Goal: Task Accomplishment & Management: Use online tool/utility

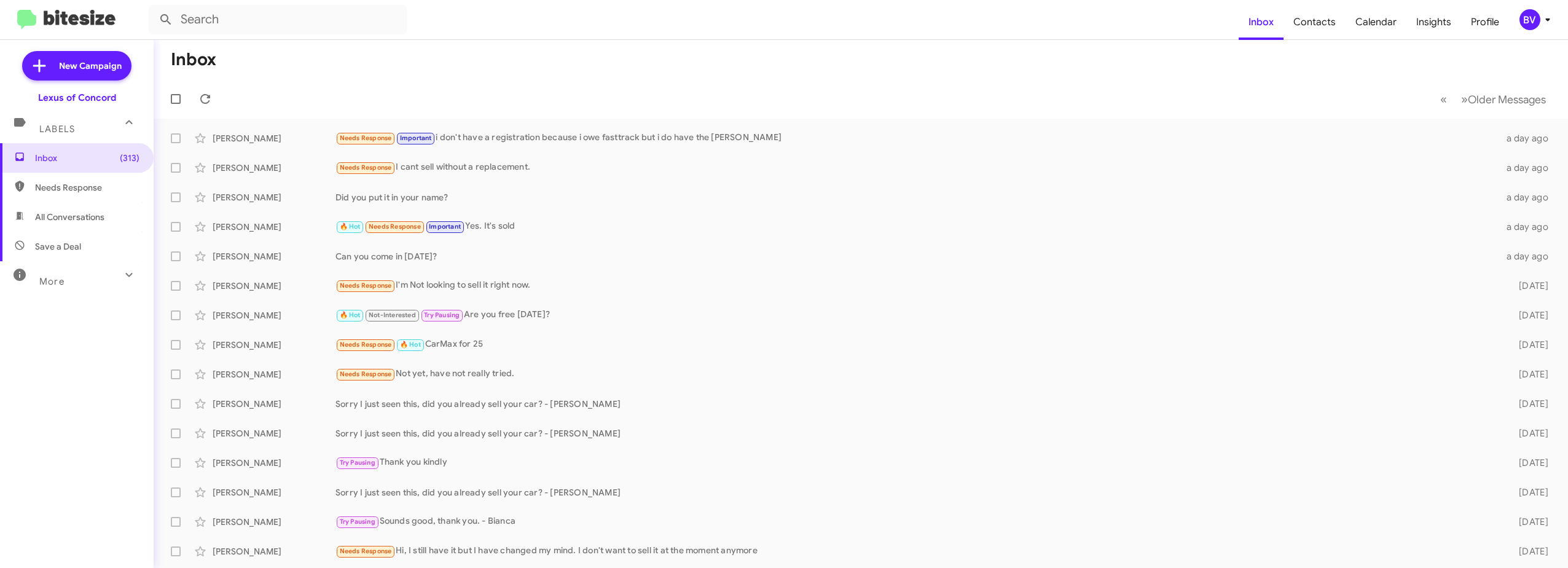
click at [1134, 17] on form at bounding box center [693, 20] width 1090 height 30
click at [93, 63] on span "New Campaign" at bounding box center [90, 66] width 63 height 12
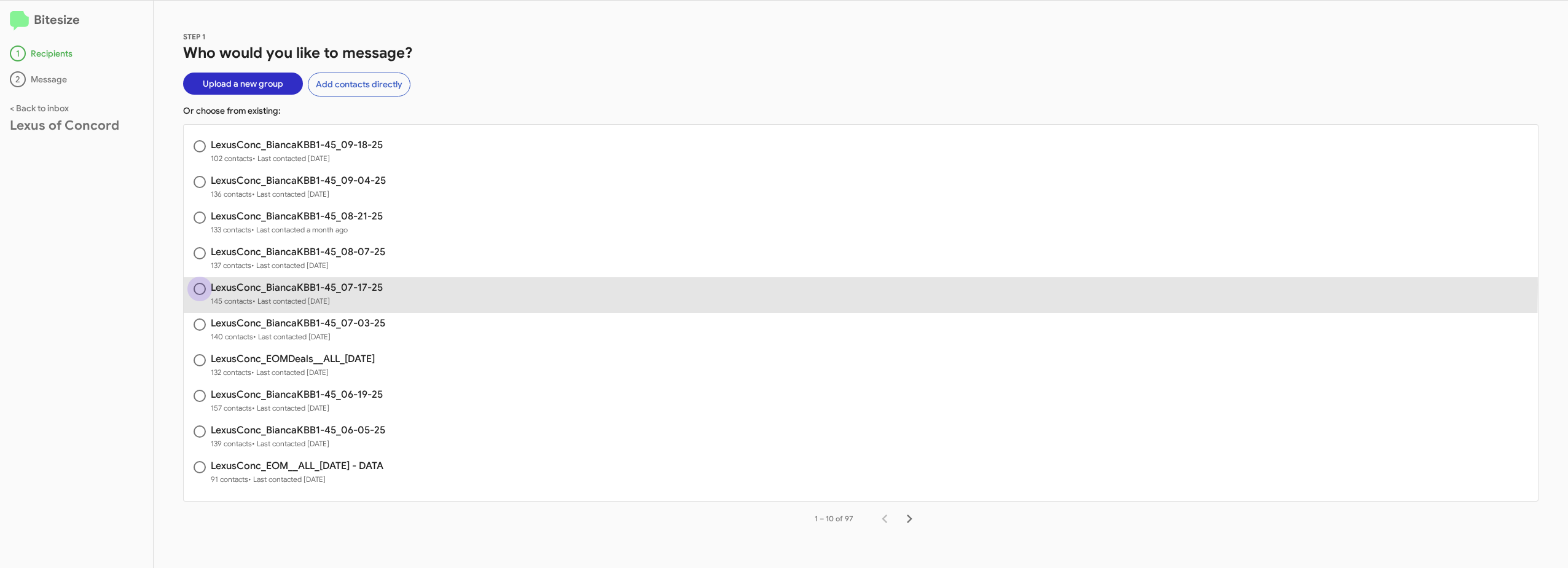
click at [203, 285] on span at bounding box center [199, 289] width 12 height 12
click at [203, 285] on input "radio" at bounding box center [199, 289] width 12 height 12
radio input "true"
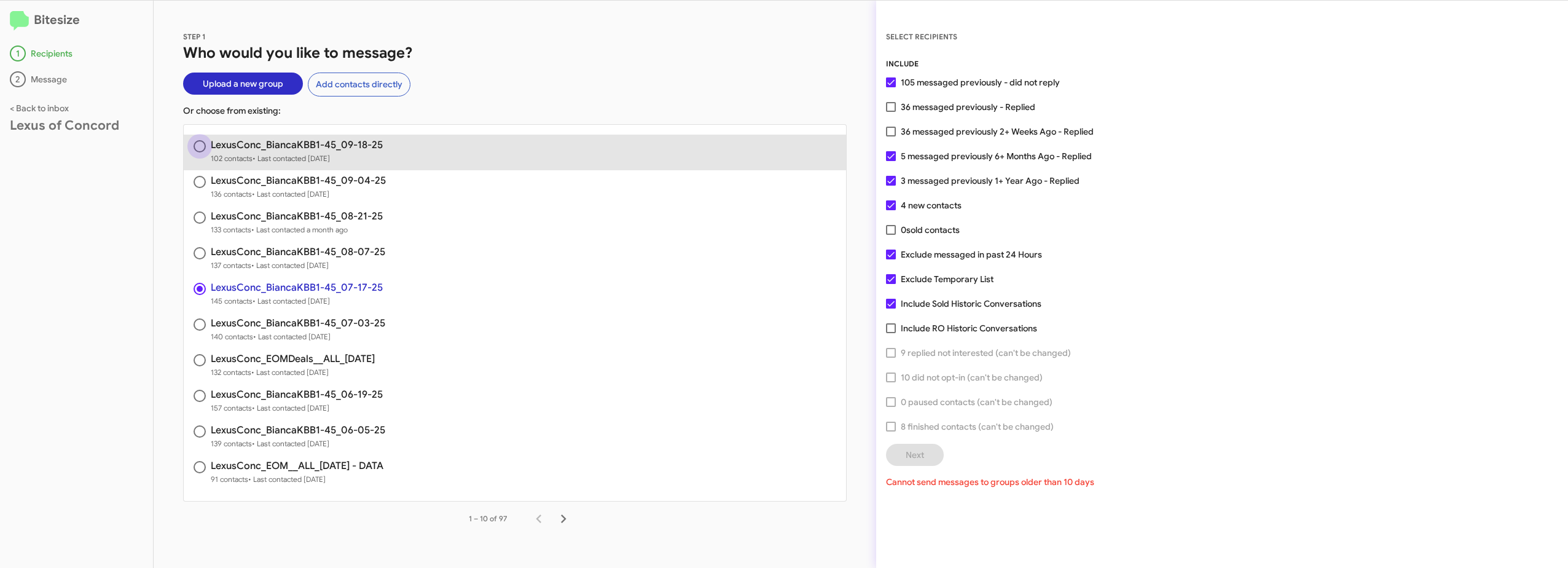
click at [203, 142] on span at bounding box center [199, 146] width 12 height 12
click at [203, 142] on input "radio" at bounding box center [199, 146] width 12 height 12
radio input "true"
radio input "false"
